Goal: Task Accomplishment & Management: Use online tool/utility

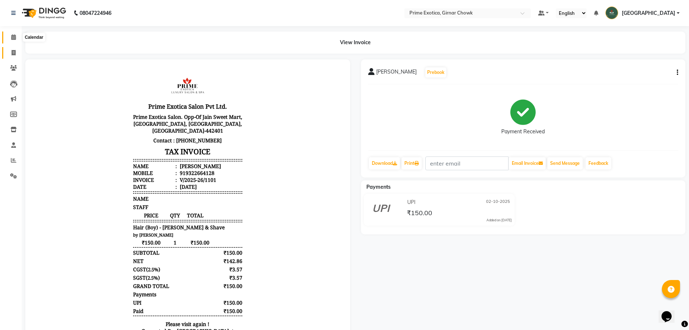
click at [9, 37] on span at bounding box center [13, 37] width 13 height 8
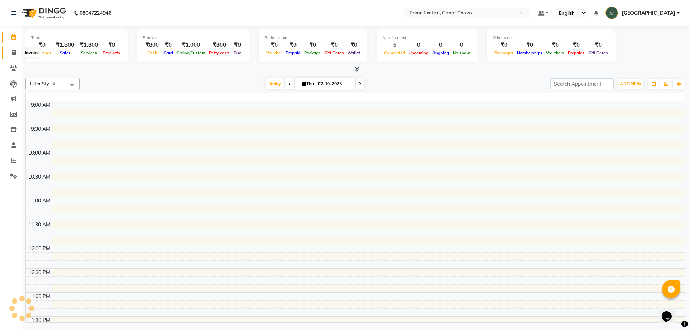
click at [15, 49] on span at bounding box center [13, 53] width 13 height 8
select select "service"
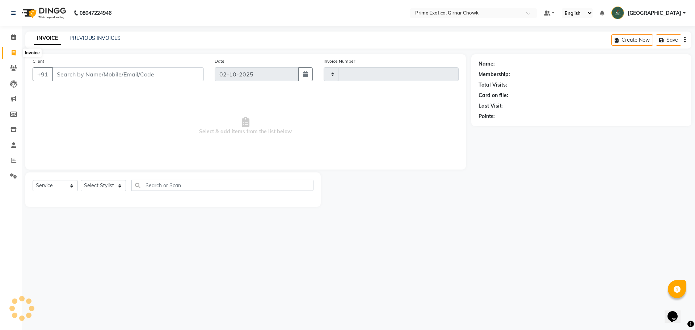
type input "1102"
select select "5796"
click at [84, 39] on link "PREVIOUS INVOICES" at bounding box center [94, 38] width 51 height 7
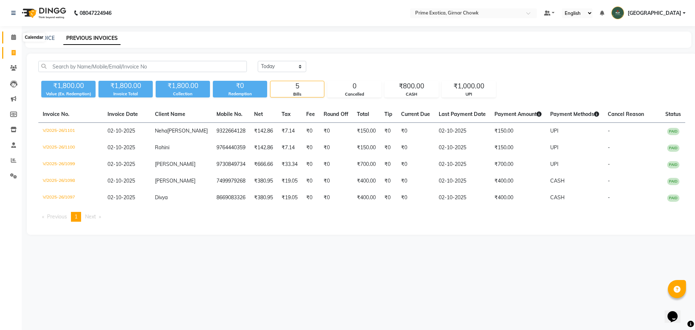
click at [15, 41] on span at bounding box center [13, 37] width 13 height 8
